Goal: Information Seeking & Learning: Learn about a topic

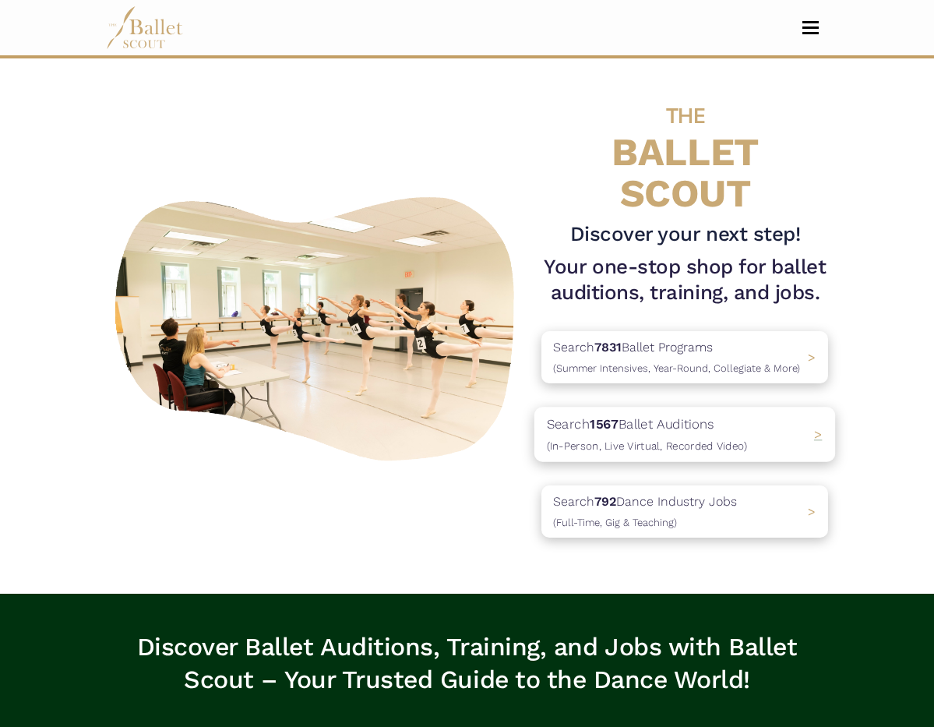
click at [734, 420] on p "Search 1567 Ballet Auditions (In-Person, Live Virtual, Recorded Video)" at bounding box center [647, 435] width 200 height 42
click at [643, 339] on p "Search 7831 Ballet Programs (Summer Intensives, Year-Round, Collegiate & More)" at bounding box center [676, 358] width 259 height 42
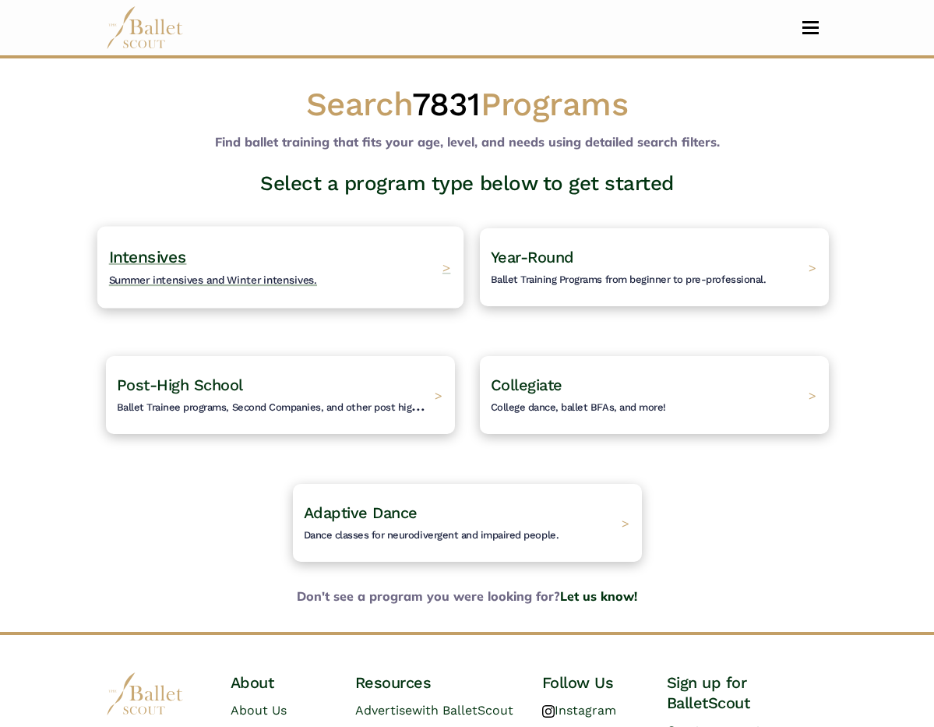
click at [245, 273] on span "Summer intensives and Winter intensives." at bounding box center [212, 279] width 209 height 12
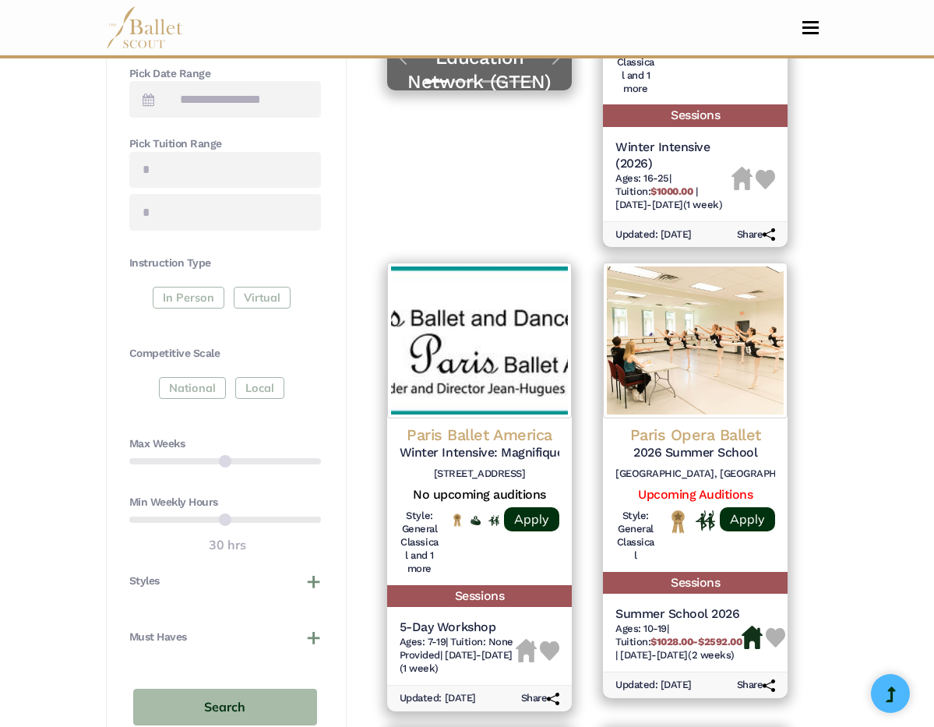
scroll to position [650, 0]
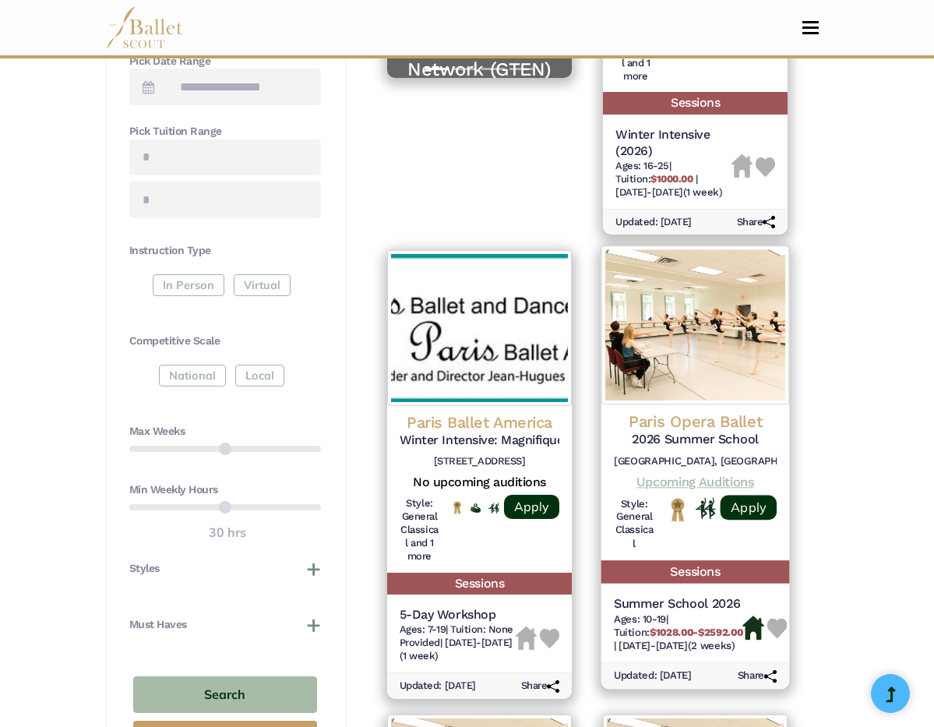
click at [740, 481] on link "Upcoming Auditions" at bounding box center [695, 481] width 117 height 15
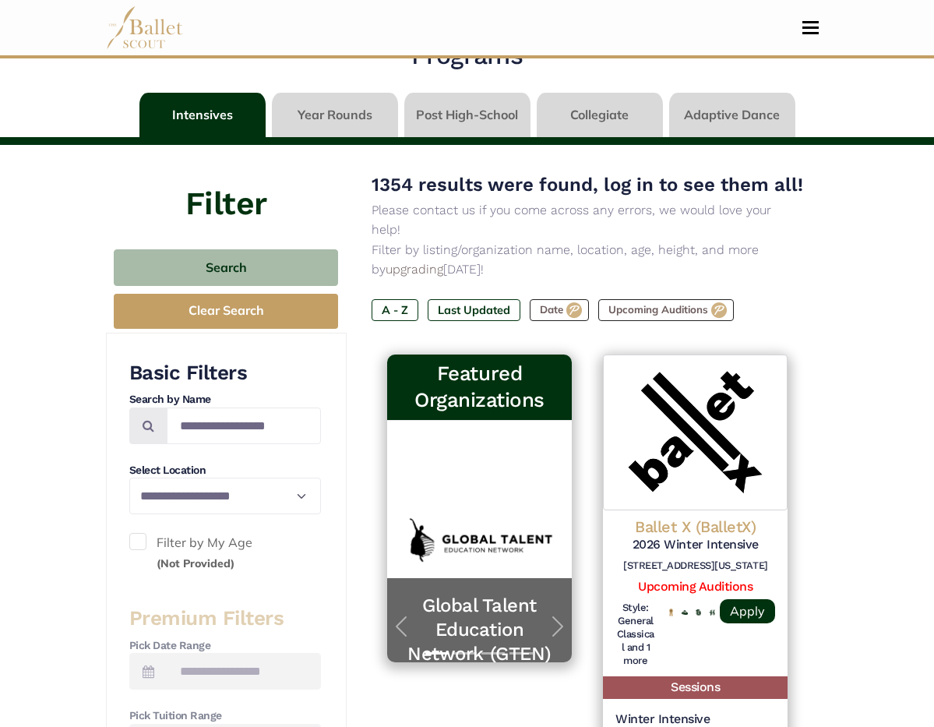
scroll to position [78, 0]
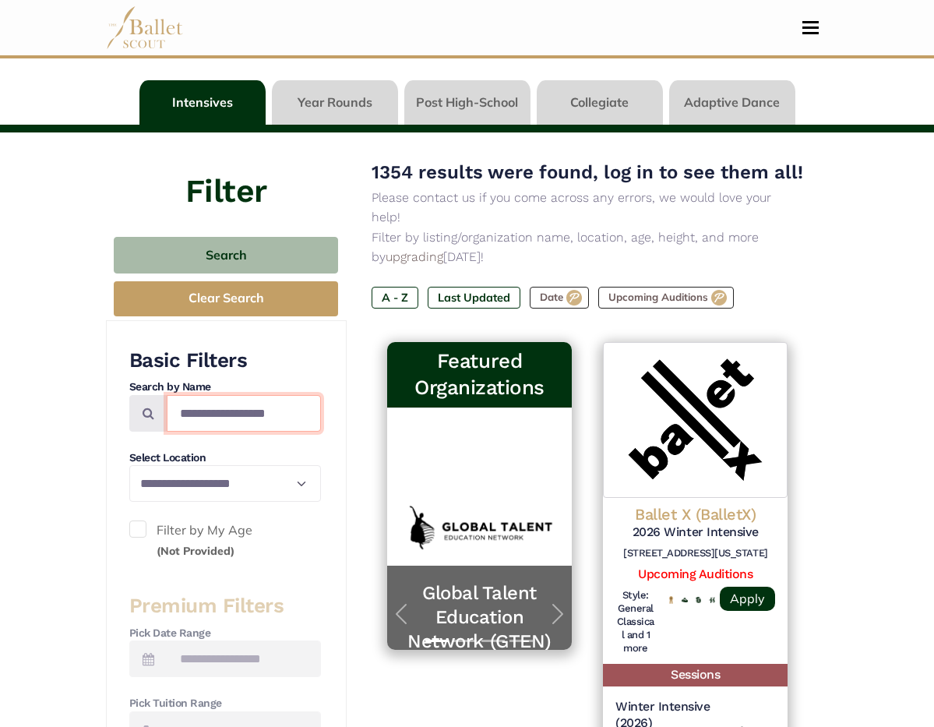
click at [260, 411] on input "Search by names..." at bounding box center [244, 413] width 154 height 37
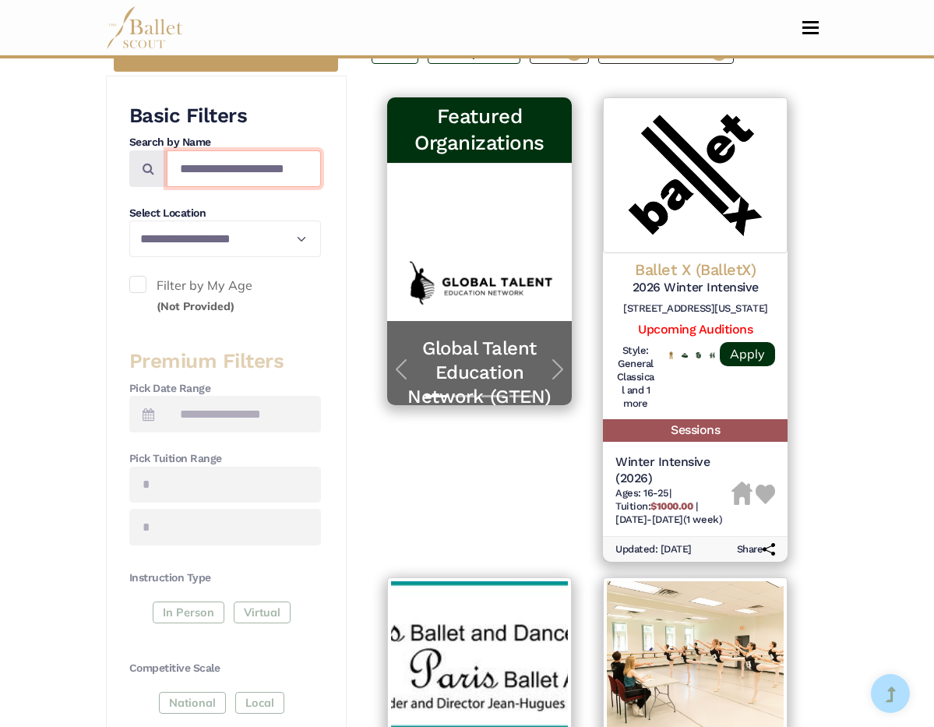
scroll to position [323, 0]
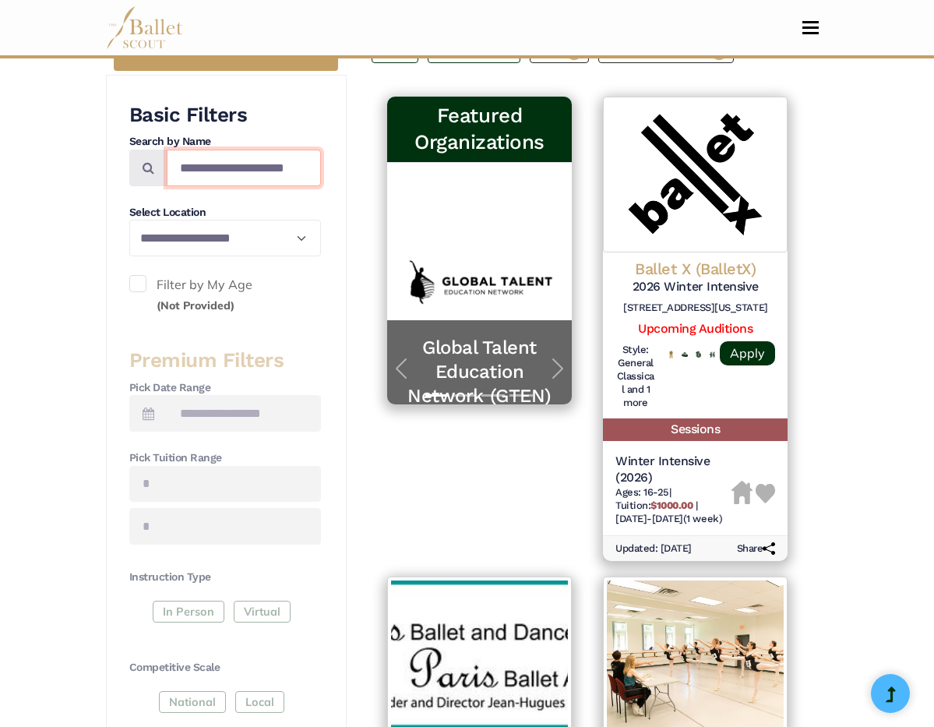
type input "**********"
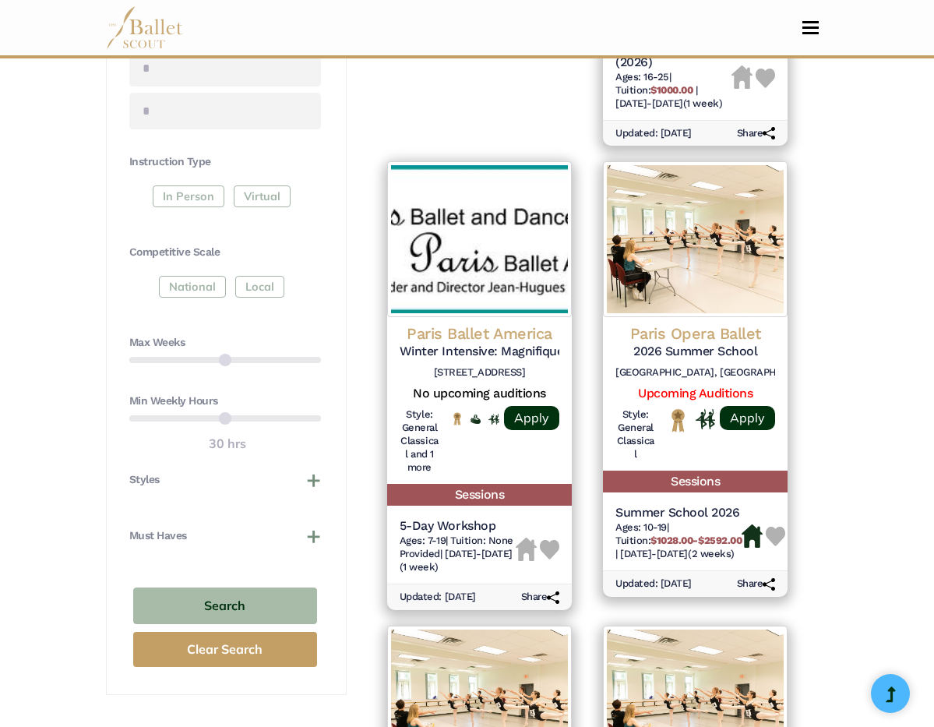
scroll to position [757, 0]
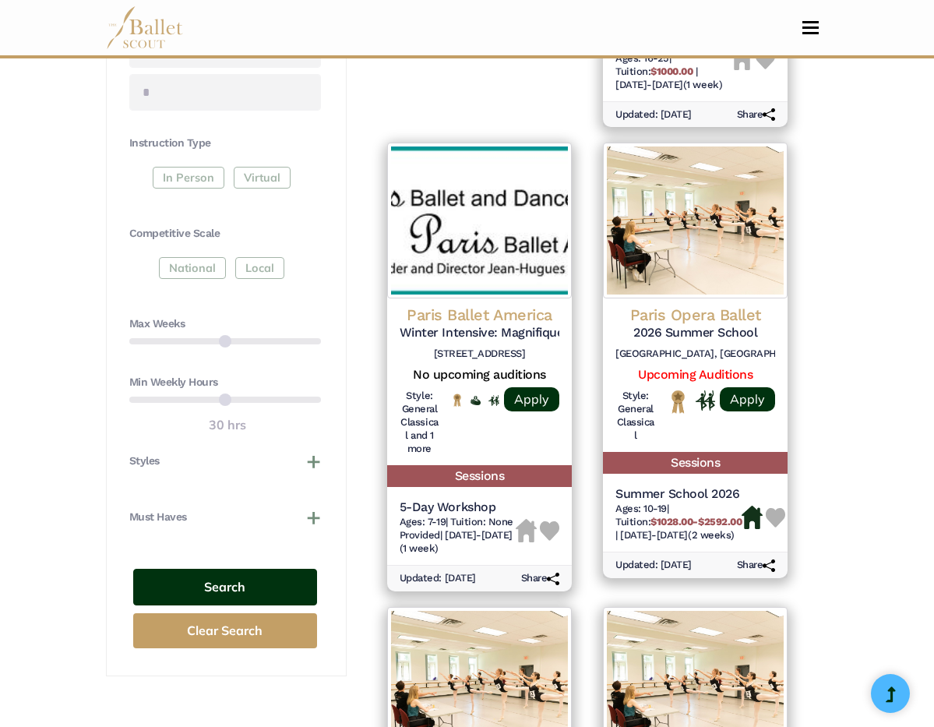
click at [230, 569] on button "Search" at bounding box center [225, 587] width 184 height 37
